Goal: Task Accomplishment & Management: Use online tool/utility

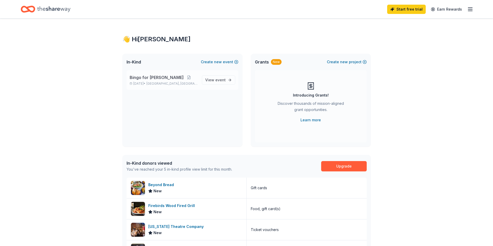
click at [143, 82] on p "[DATE] • [GEOGRAPHIC_DATA], [GEOGRAPHIC_DATA]" at bounding box center [164, 84] width 68 height 4
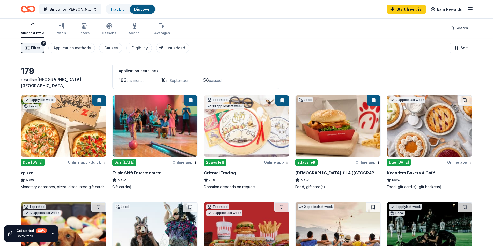
click at [134, 9] on link "Discover" at bounding box center [142, 9] width 17 height 4
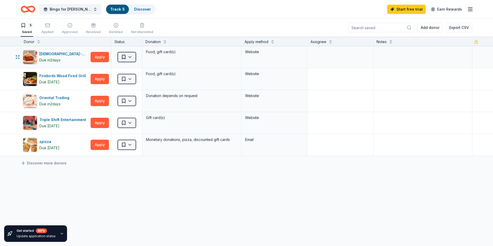
click at [129, 56] on html "Bingo for Bella Vita Track · 5 Discover Start free trial Earn Rewards 5 Saved A…" at bounding box center [246, 123] width 493 height 246
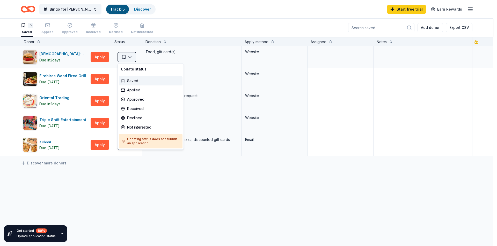
click at [129, 56] on html "Bingo for Bella Vita Track · 5 Discover Start free trial Earn Rewards 5 Saved A…" at bounding box center [248, 123] width 497 height 246
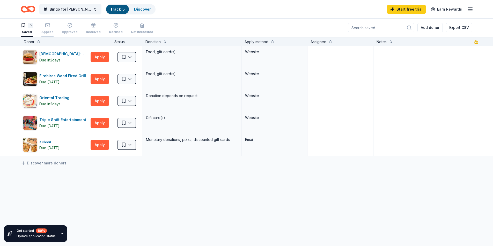
click at [47, 28] on div "Applied" at bounding box center [47, 28] width 12 height 11
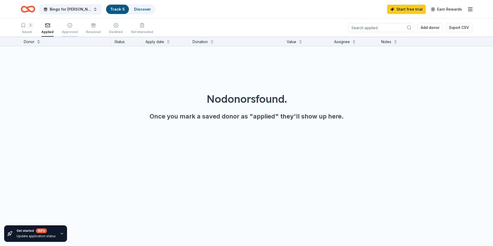
click at [71, 28] on div "Approved" at bounding box center [70, 28] width 16 height 11
click at [94, 29] on div "Received" at bounding box center [93, 28] width 15 height 11
click at [109, 28] on div "Declined" at bounding box center [116, 28] width 14 height 11
click at [26, 32] on div "Saved" at bounding box center [27, 32] width 12 height 4
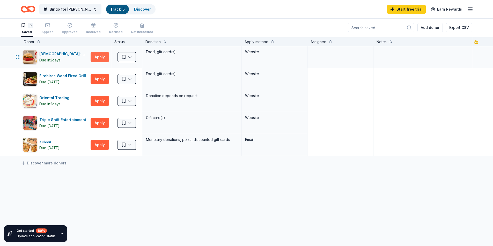
click at [94, 56] on button "Apply" at bounding box center [100, 57] width 18 height 10
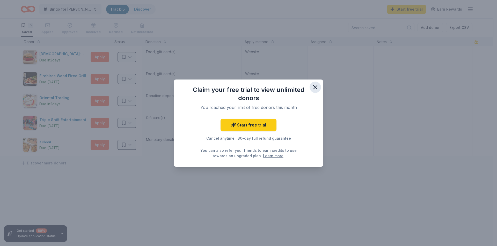
click at [315, 87] on icon "button" at bounding box center [315, 88] width 4 height 4
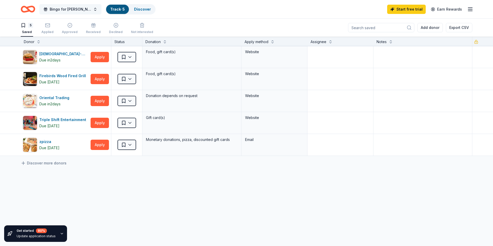
click at [76, 11] on span "Bingo for [PERSON_NAME]" at bounding box center [70, 9] width 41 height 6
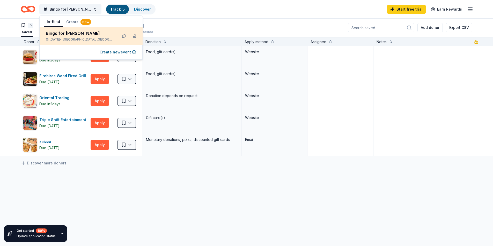
click at [73, 34] on div "Bingo for [PERSON_NAME]" at bounding box center [80, 33] width 68 height 6
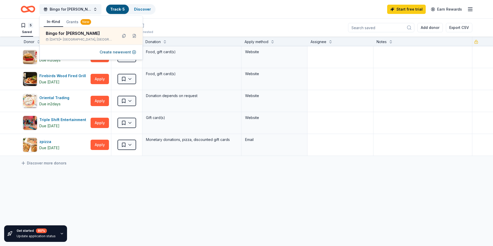
click at [71, 20] on button "Grants New" at bounding box center [78, 21] width 31 height 9
click at [53, 21] on button "In-Kind" at bounding box center [53, 22] width 19 height 10
click at [209, 14] on div "Bingo for Bella Vita Track · 5 Discover Start free trial Earn Rewards" at bounding box center [246, 9] width 451 height 12
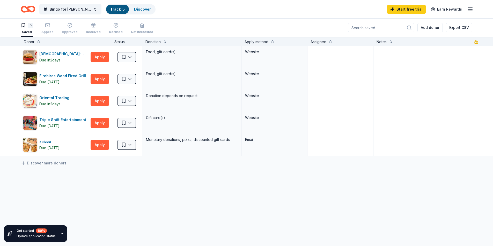
click at [471, 9] on line "button" at bounding box center [470, 9] width 4 height 0
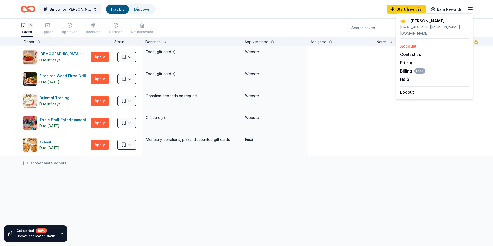
click at [406, 44] on link "Account" at bounding box center [408, 46] width 16 height 5
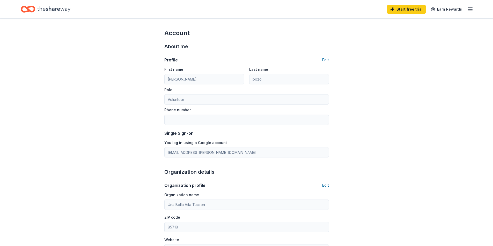
click at [53, 10] on icon "Home" at bounding box center [53, 9] width 33 height 6
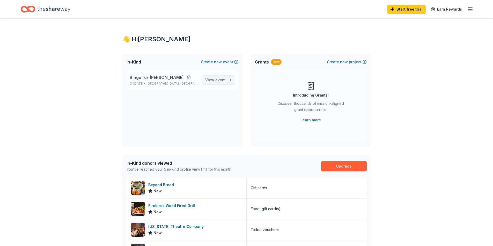
click at [216, 81] on span "event" at bounding box center [220, 80] width 10 height 4
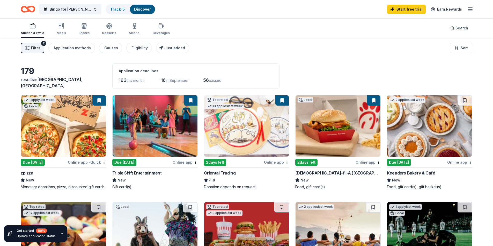
click at [32, 50] on span "Filter" at bounding box center [35, 48] width 9 height 6
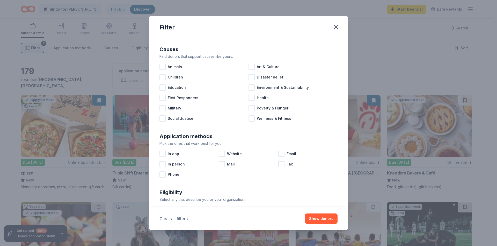
click at [171, 217] on button "Clear all filters" at bounding box center [173, 219] width 28 height 6
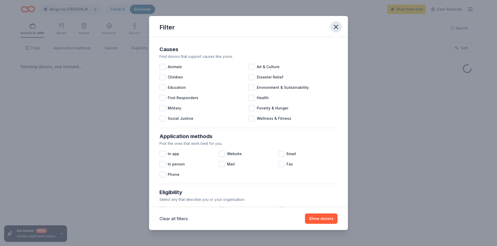
click at [336, 25] on icon "button" at bounding box center [335, 26] width 7 height 7
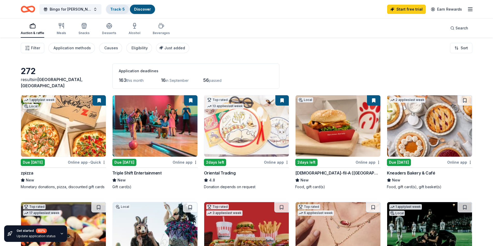
click at [110, 7] on link "Track · 5" at bounding box center [117, 9] width 14 height 4
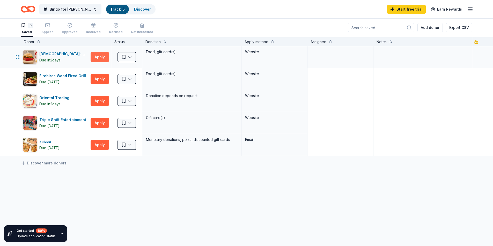
click at [97, 57] on button "Apply" at bounding box center [100, 57] width 18 height 10
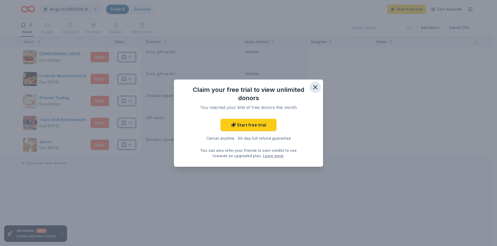
click at [313, 90] on icon "button" at bounding box center [314, 87] width 7 height 7
